Goal: Task Accomplishment & Management: Use online tool/utility

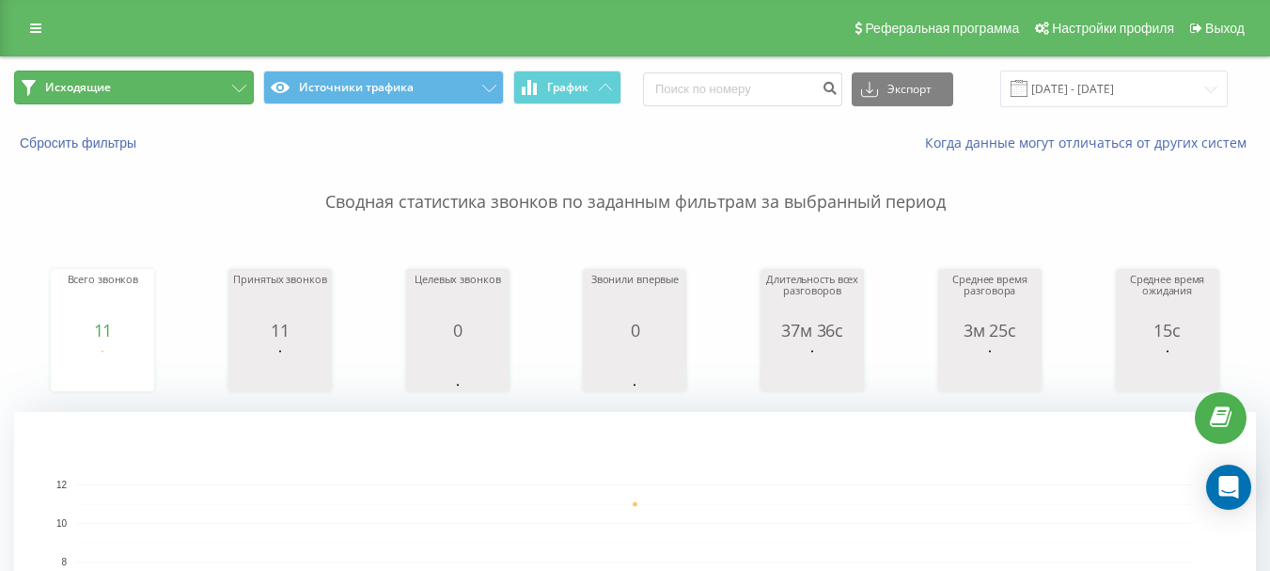
click at [161, 86] on button "Исходящие" at bounding box center [134, 88] width 240 height 34
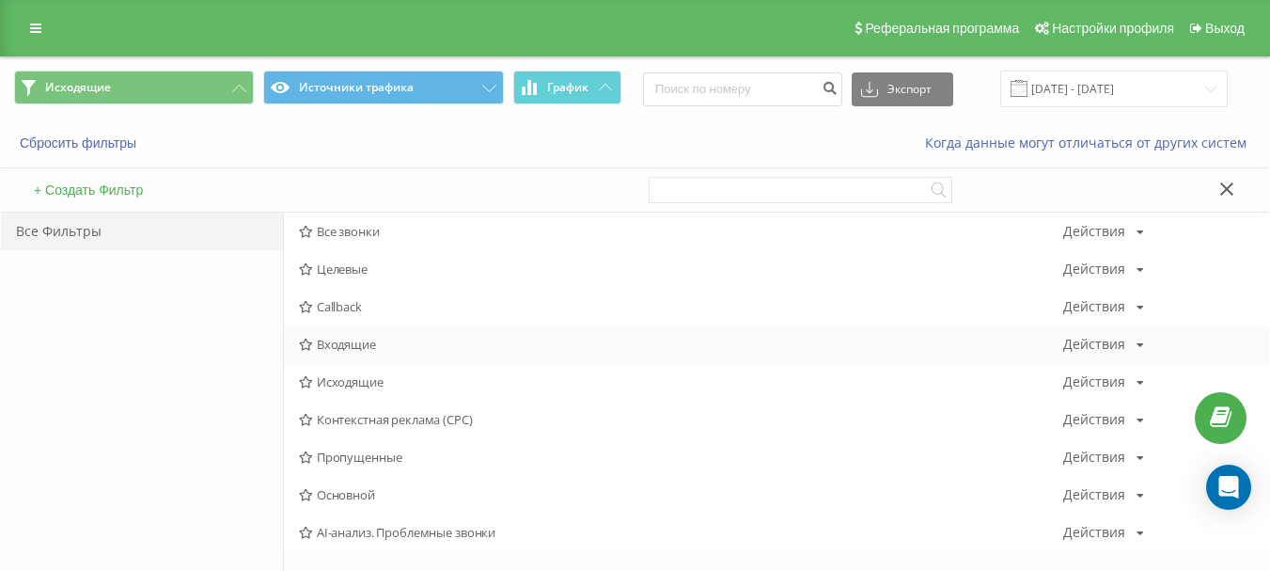
click at [341, 338] on span "Входящие" at bounding box center [681, 344] width 764 height 13
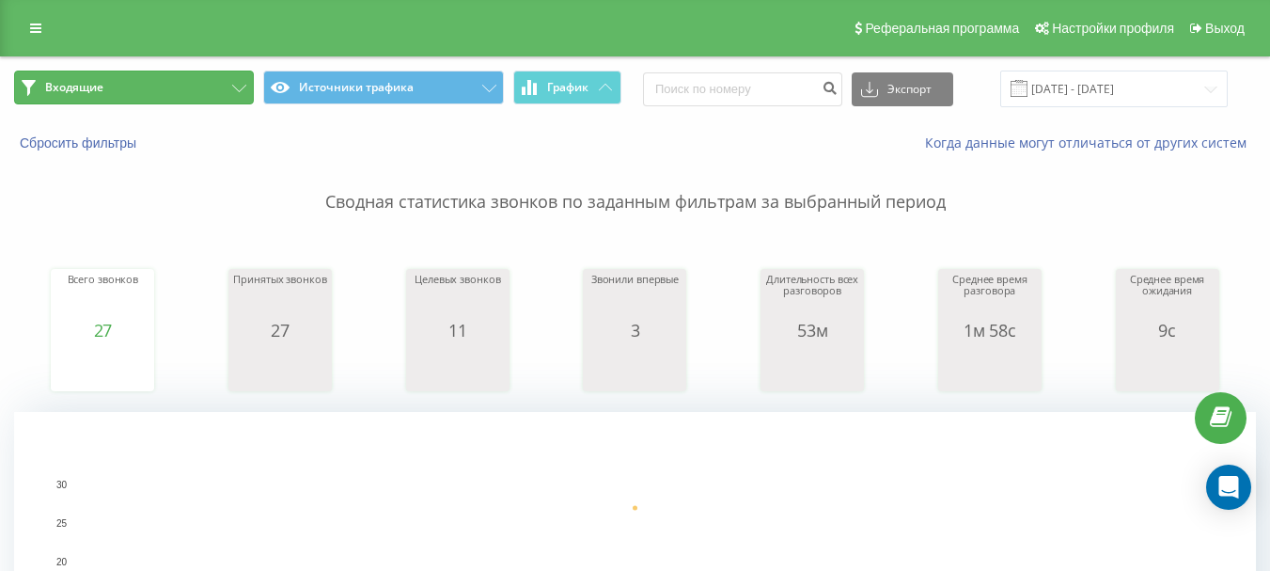
click at [173, 83] on button "Входящие" at bounding box center [134, 88] width 240 height 34
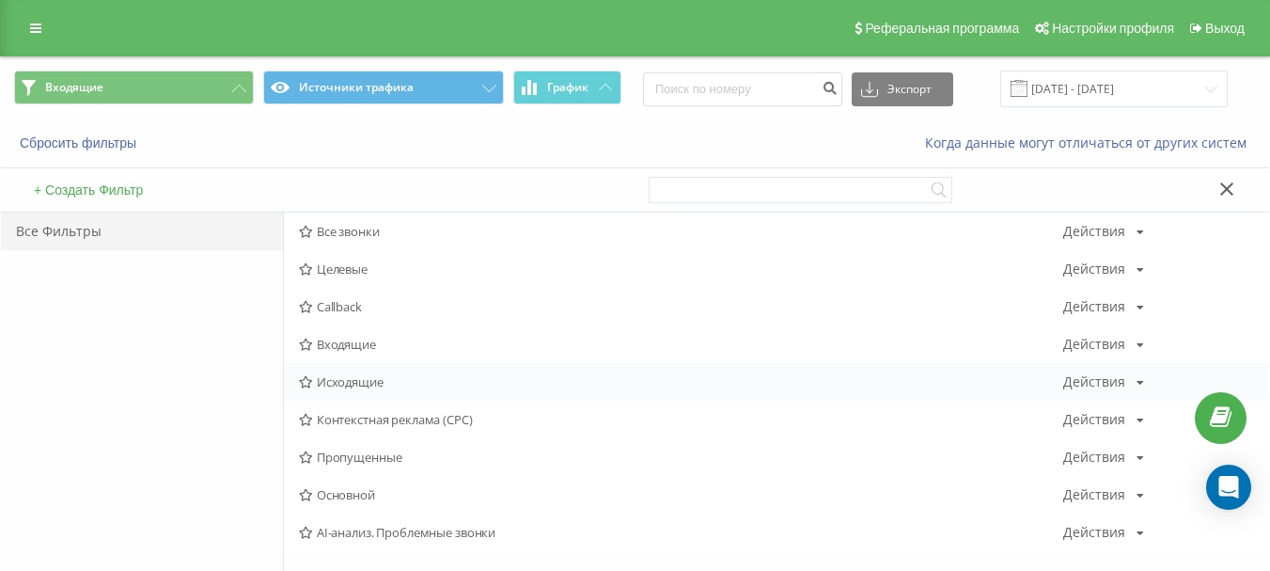
click at [372, 381] on span "Исходящие" at bounding box center [681, 381] width 764 height 13
